Goal: Navigation & Orientation: Find specific page/section

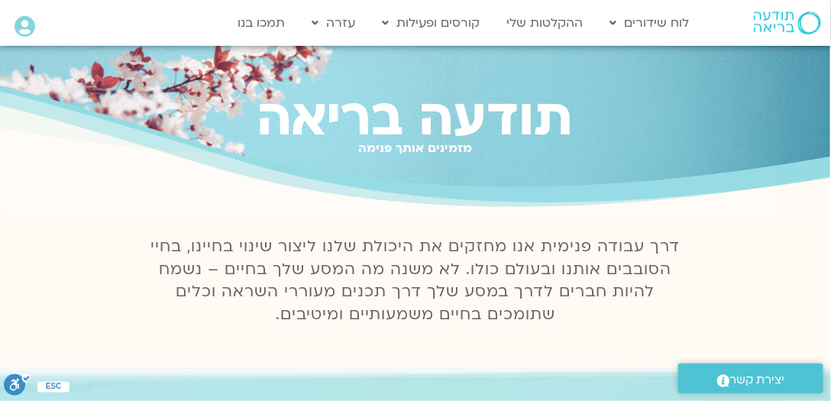
click at [20, 25] on icon at bounding box center [25, 26] width 21 height 21
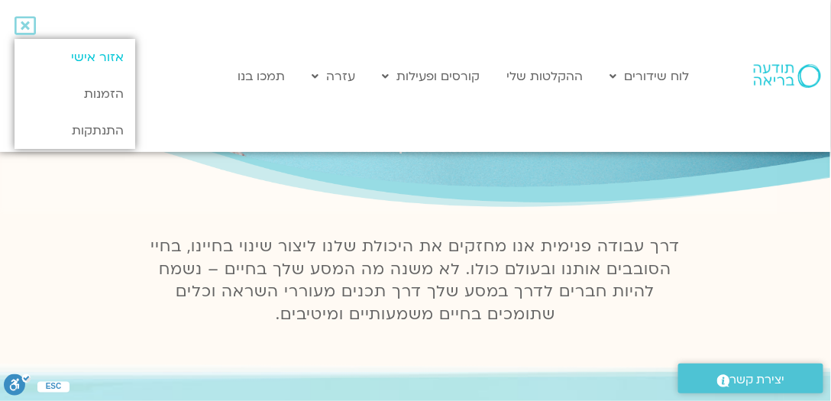
click at [111, 56] on link "אזור אישי" at bounding box center [75, 57] width 121 height 37
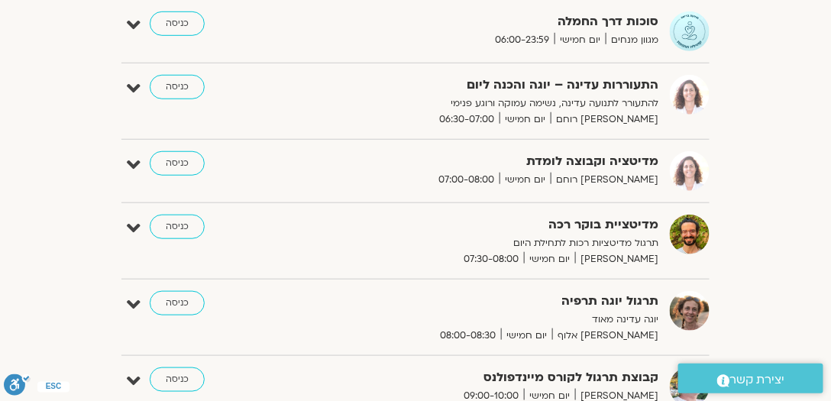
scroll to position [117, 0]
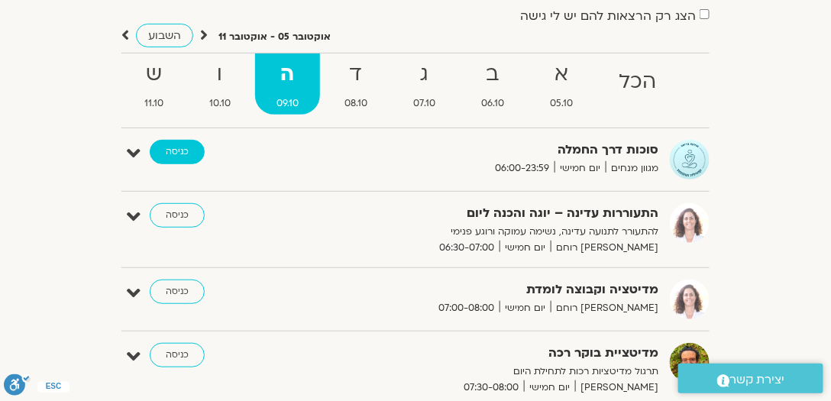
click at [170, 147] on link "כניסה" at bounding box center [177, 152] width 55 height 24
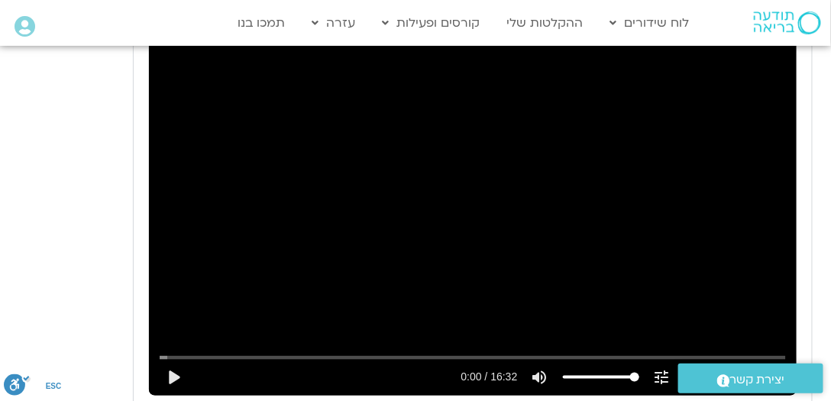
scroll to position [1764, 0]
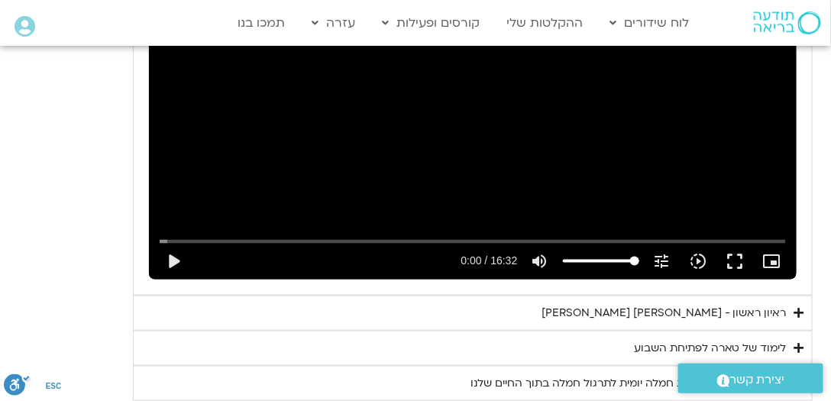
click at [665, 304] on div "ראיון ראשון - טארה בראך וכריסטין נף" at bounding box center [664, 313] width 245 height 18
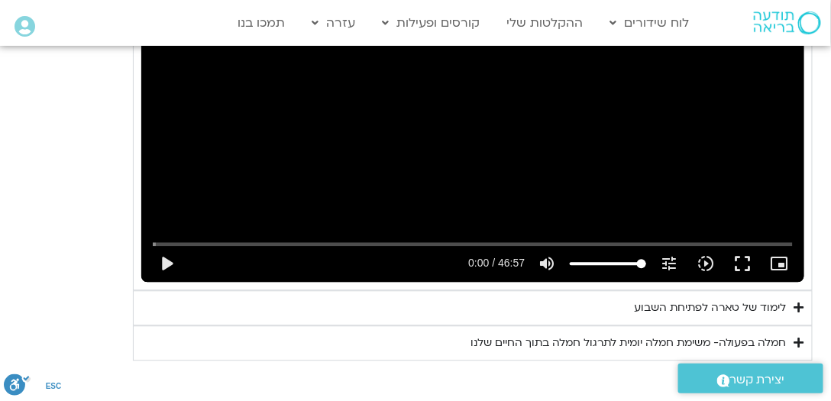
scroll to position [2078, 0]
